Goal: Information Seeking & Learning: Find specific fact

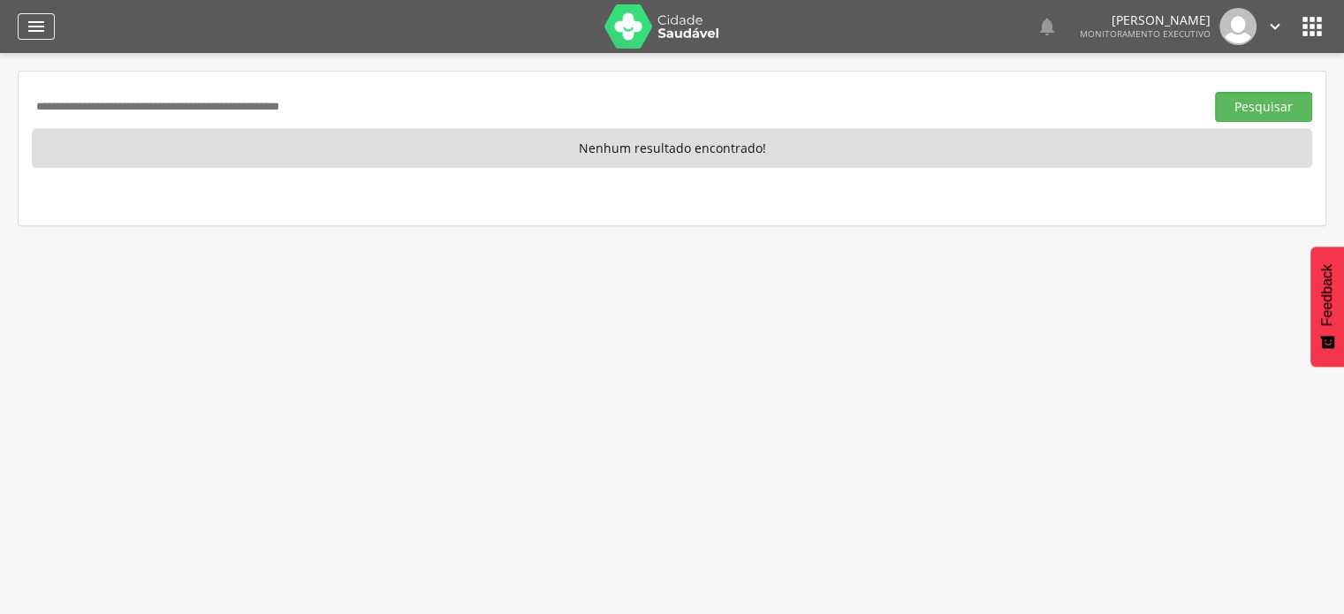
click at [29, 27] on icon "" at bounding box center [36, 26] width 21 height 21
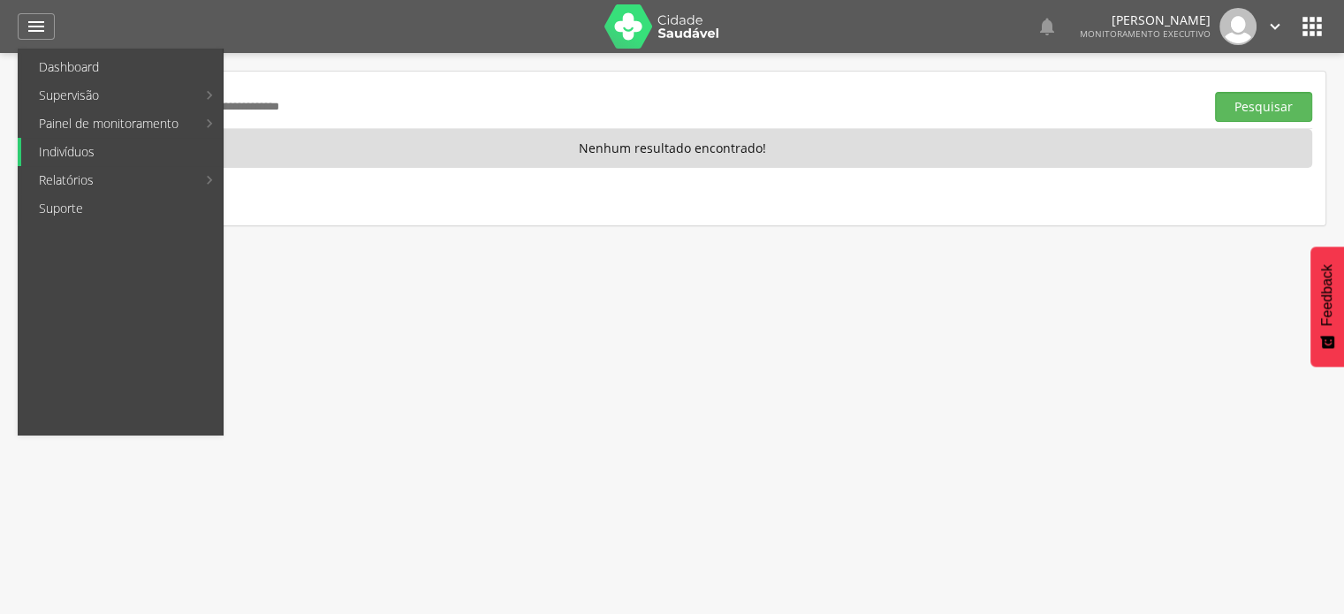
click at [133, 149] on link "Indivíduos" at bounding box center [122, 152] width 202 height 28
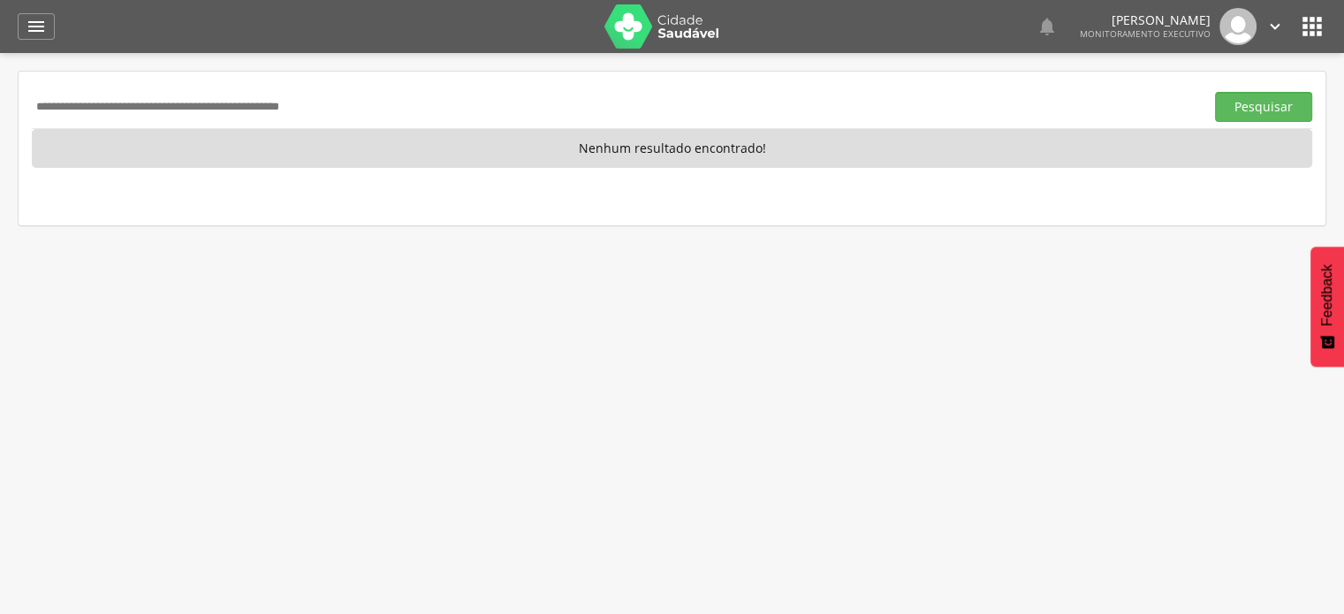
click at [116, 108] on input "text" at bounding box center [615, 107] width 1166 height 30
type input "**********"
click at [1215, 92] on button "Pesquisar" at bounding box center [1263, 107] width 97 height 30
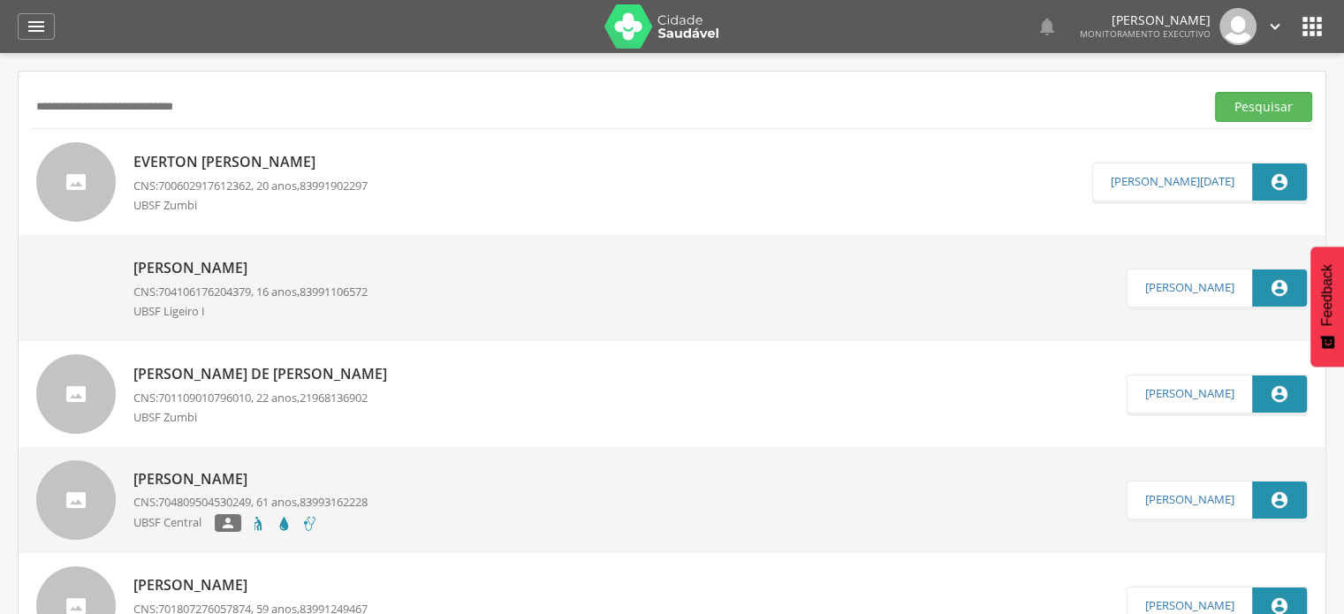
click at [301, 196] on div "[PERSON_NAME] CNS: 700602917612362 , 20 anos, 83991902297 UBSF Zumbi" at bounding box center [250, 182] width 234 height 71
type input "**********"
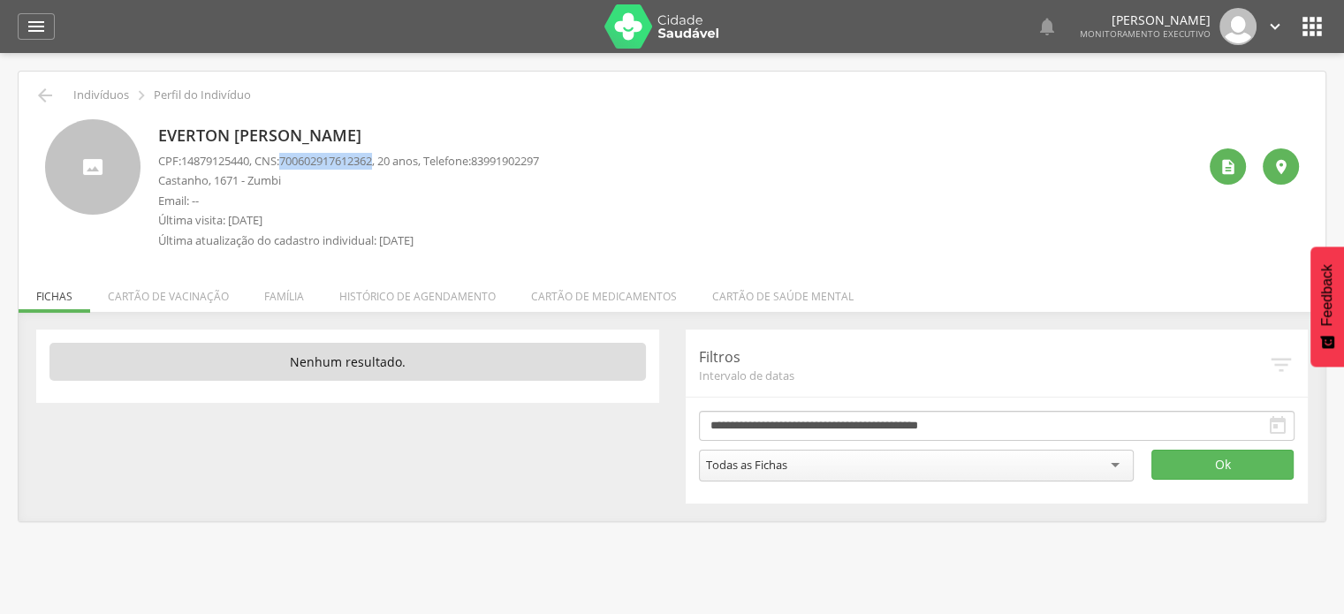
drag, startPoint x: 288, startPoint y: 158, endPoint x: 387, endPoint y: 158, distance: 99.0
click at [387, 158] on p "CPF: 14879125440 , CNS: [PHONE_NUMBER] , 20 anos, Telefone: [PHONE_NUMBER]" at bounding box center [348, 161] width 381 height 17
copy p "700602917612362"
click at [25, 111] on div " Indivíduos  Perfil do Indivíduo [PERSON_NAME] CPF: 14879125440 , CNS: [PHONE…" at bounding box center [672, 297] width 1307 height 450
click at [45, 89] on icon "" at bounding box center [44, 95] width 21 height 21
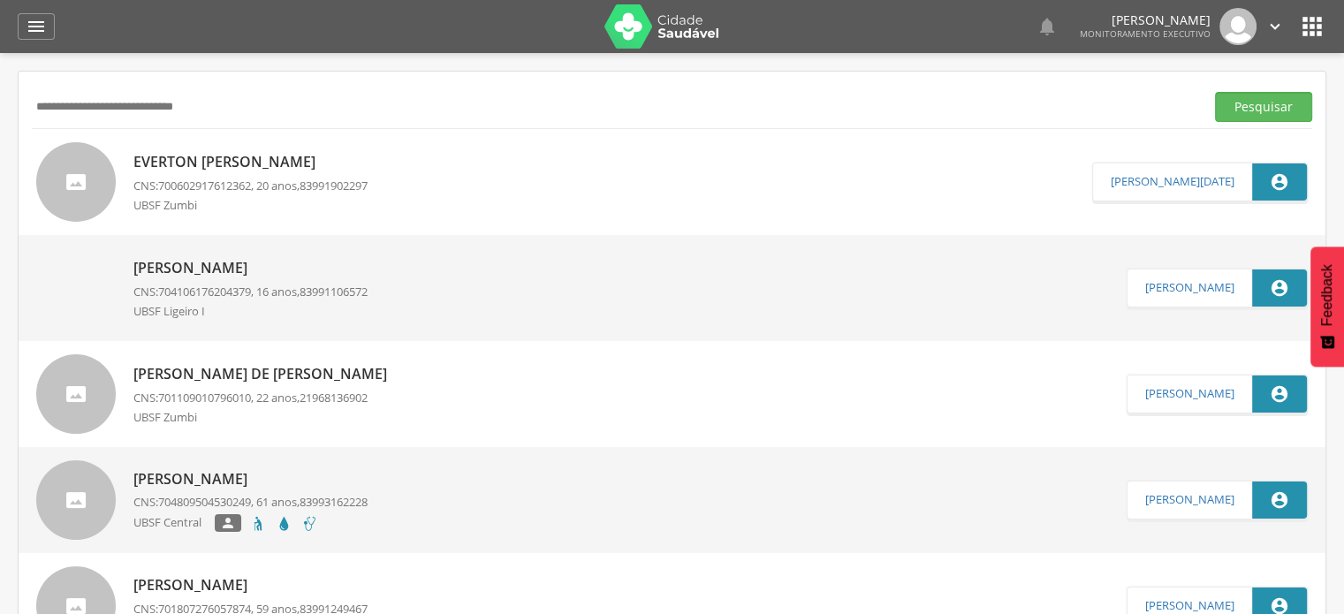
drag, startPoint x: 240, startPoint y: 96, endPoint x: 0, endPoint y: 172, distance: 251.3
click at [0, 172] on div " Supervisão  Distritos  Ubs Coordenador: - Queimadas / PB Intervalo de Tempo…" at bounding box center [672, 360] width 1344 height 614
type input "*"
